Goal: Task Accomplishment & Management: Use online tool/utility

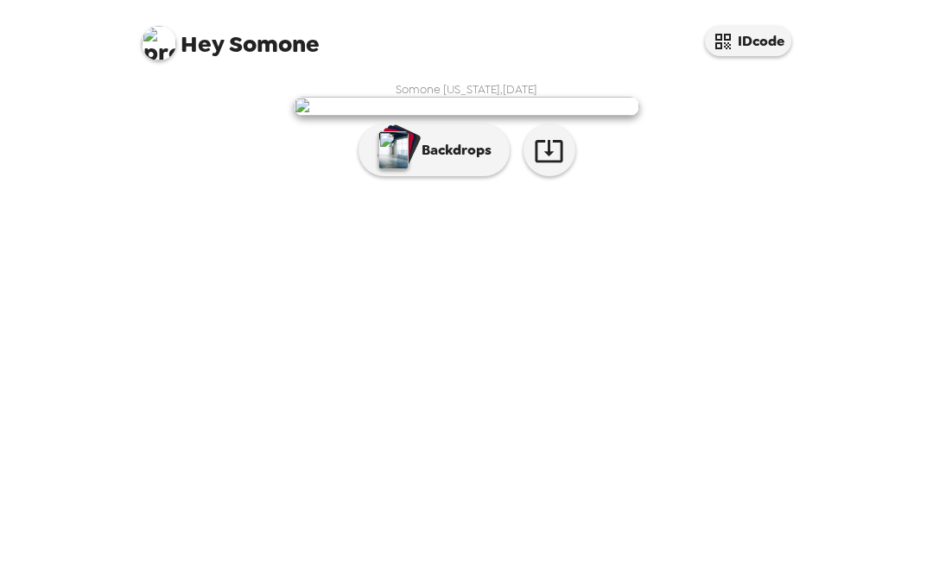
scroll to position [64, 0]
click at [466, 161] on p "Backdrops" at bounding box center [452, 150] width 79 height 21
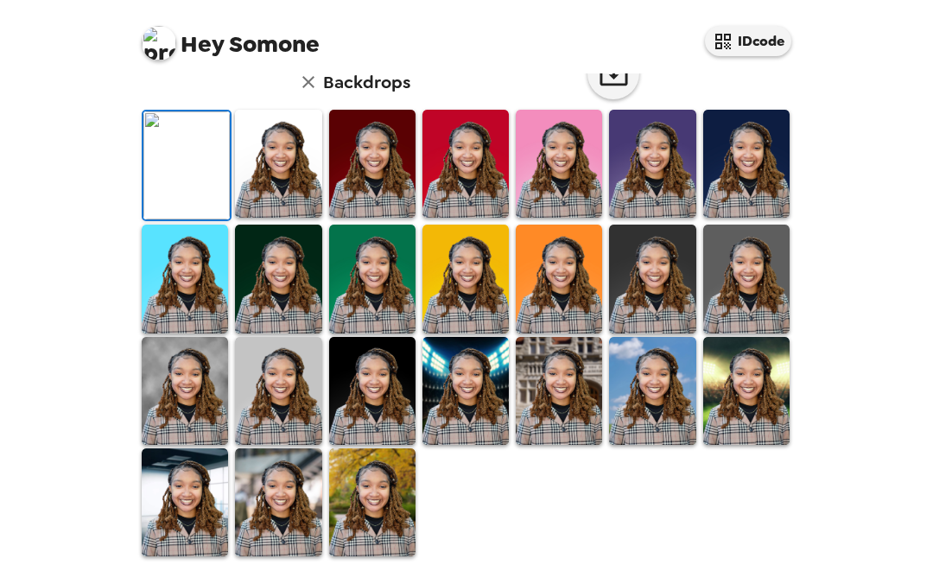
scroll to position [290, 0]
click at [666, 218] on img at bounding box center [652, 164] width 86 height 108
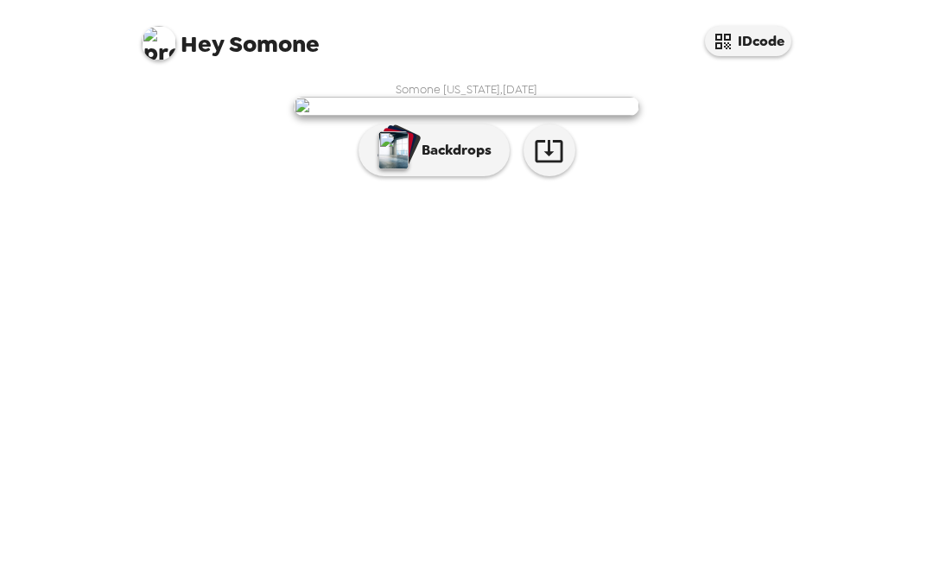
scroll to position [64, 0]
click at [447, 161] on p "Backdrops" at bounding box center [452, 150] width 79 height 21
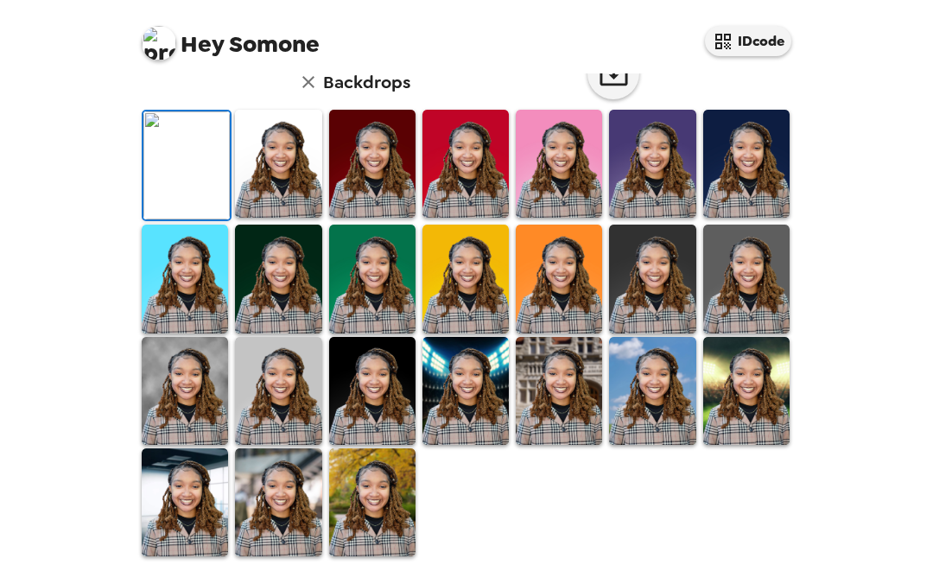
scroll to position [164, 0]
click at [648, 218] on img at bounding box center [652, 164] width 86 height 108
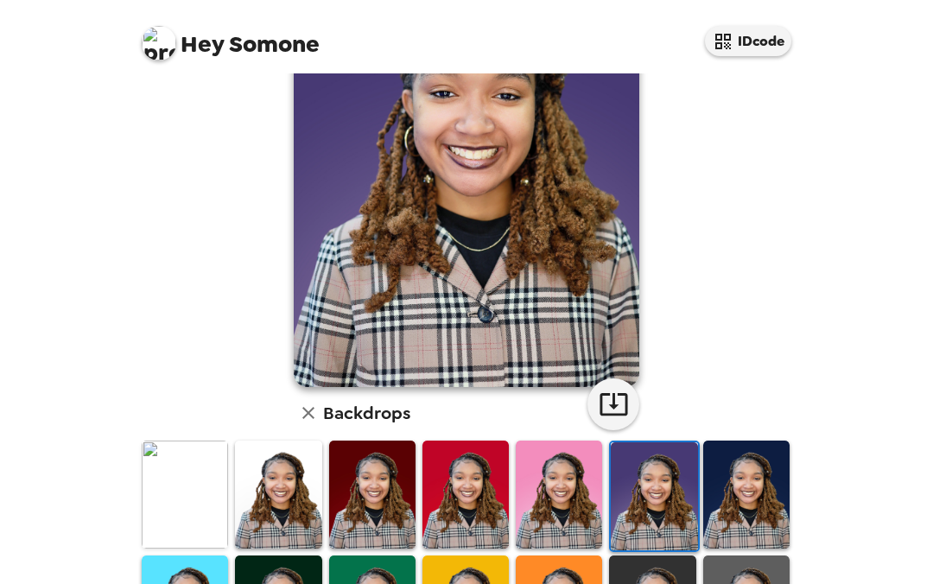
click at [619, 405] on icon "button" at bounding box center [614, 404] width 30 height 30
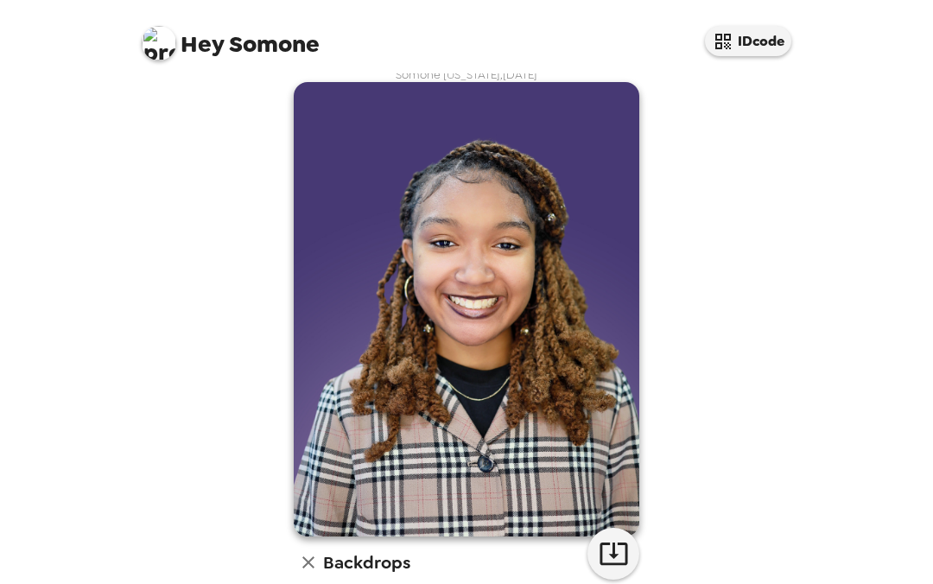
scroll to position [11, 0]
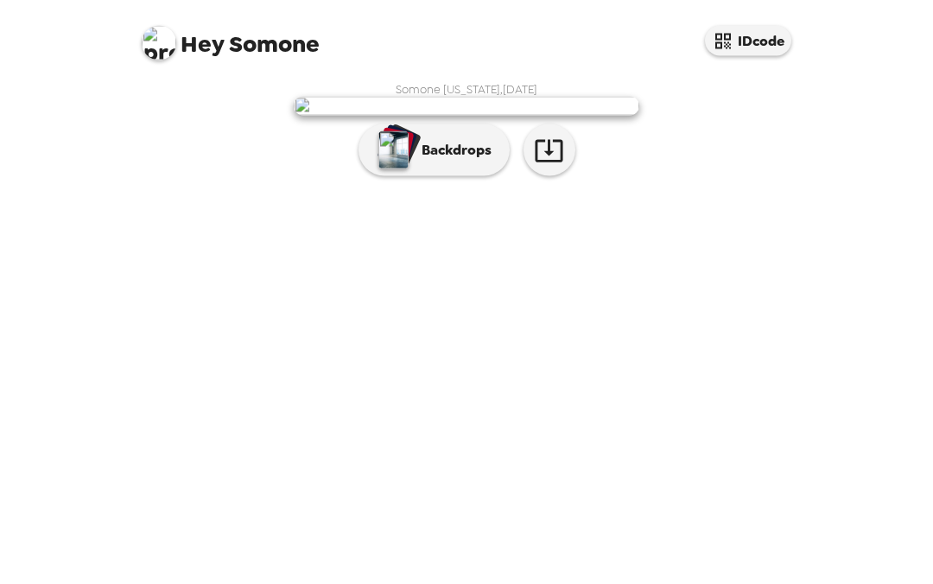
click at [931, 226] on div "Hey Somone IDcode Somone [US_STATE] , [DATE] Backdrops" at bounding box center [466, 292] width 933 height 584
